Goal: Transaction & Acquisition: Subscribe to service/newsletter

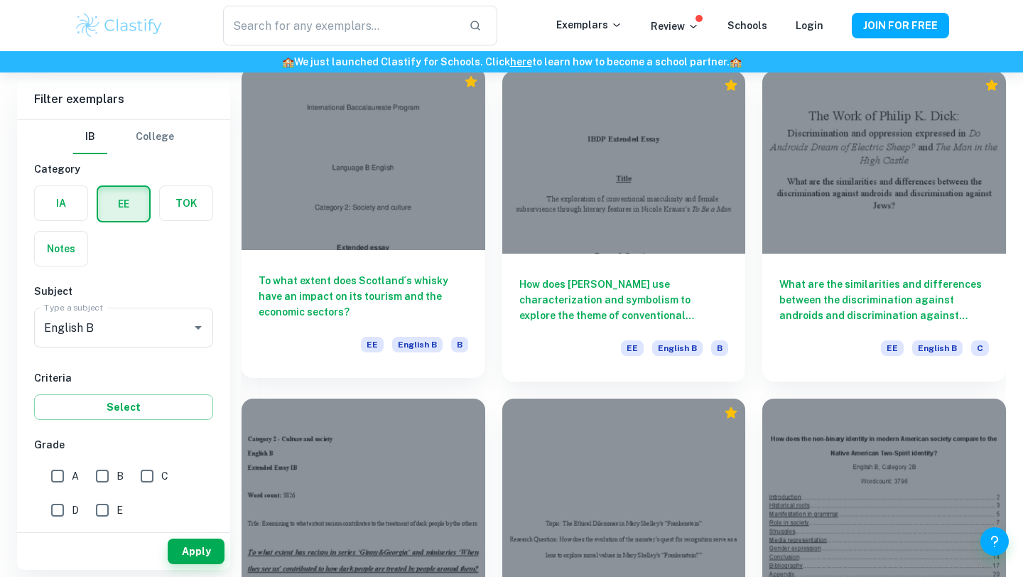
scroll to position [1093, 0]
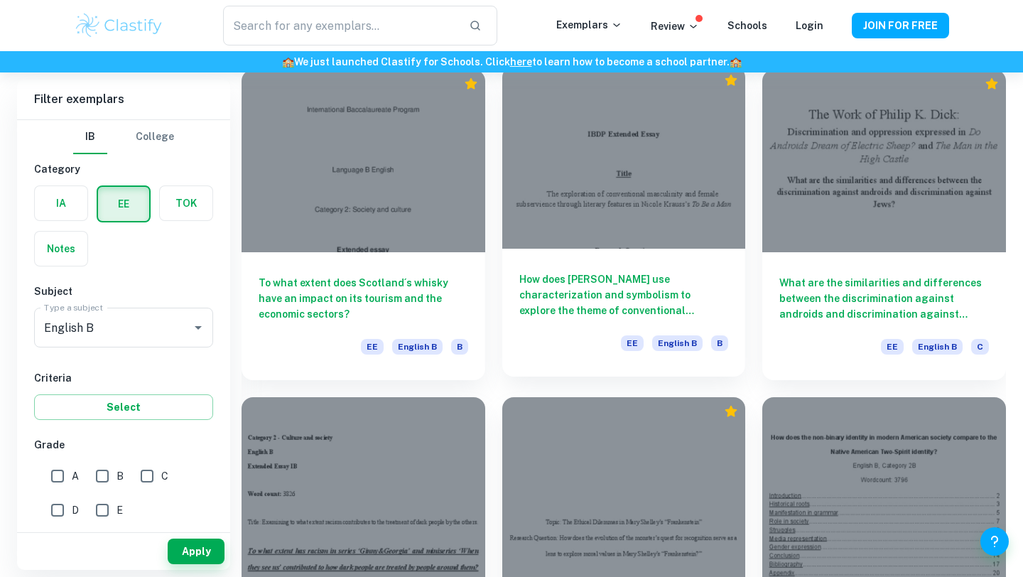
click at [558, 333] on div "How does [PERSON_NAME] use characterization and symbolism to explore the theme …" at bounding box center [624, 313] width 244 height 128
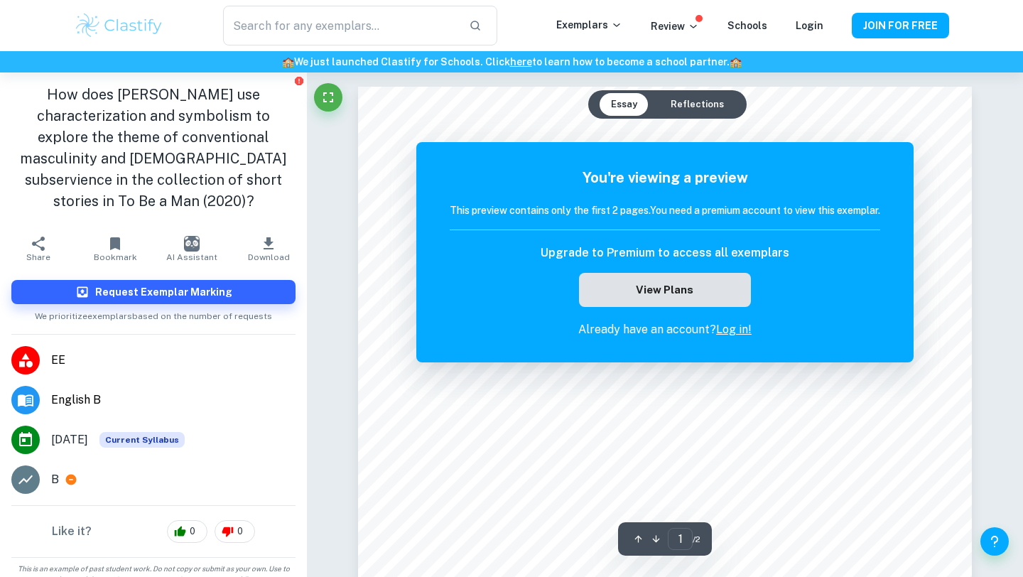
click at [661, 288] on button "View Plans" at bounding box center [665, 290] width 172 height 34
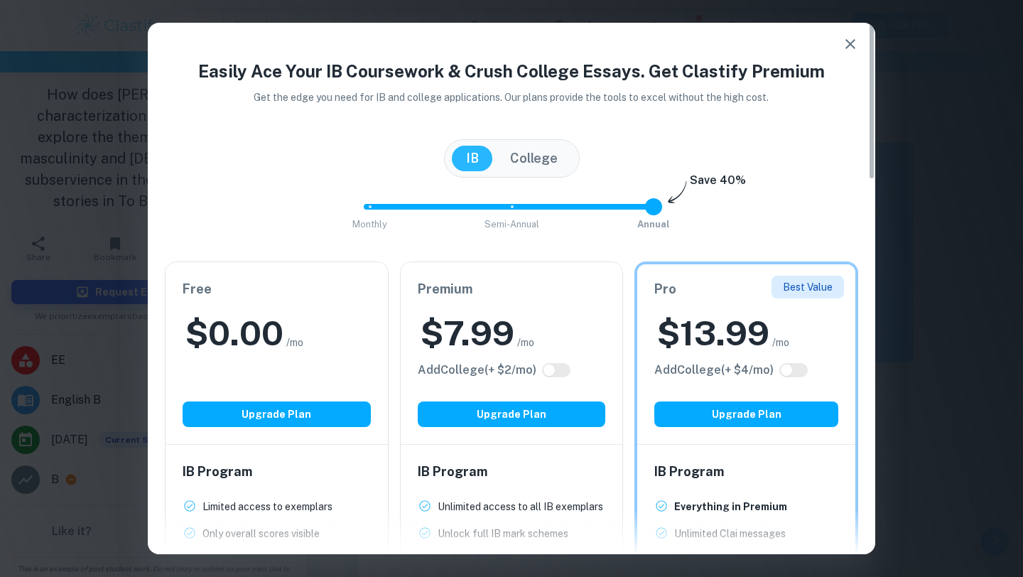
click at [839, 48] on button "button" at bounding box center [850, 44] width 28 height 28
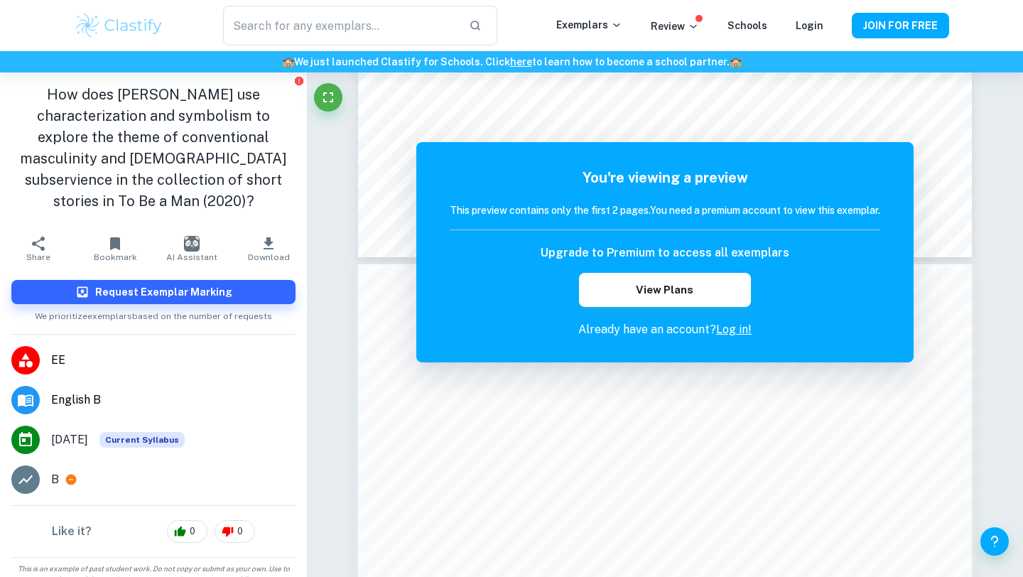
scroll to position [674, 0]
